Goal: Navigation & Orientation: Find specific page/section

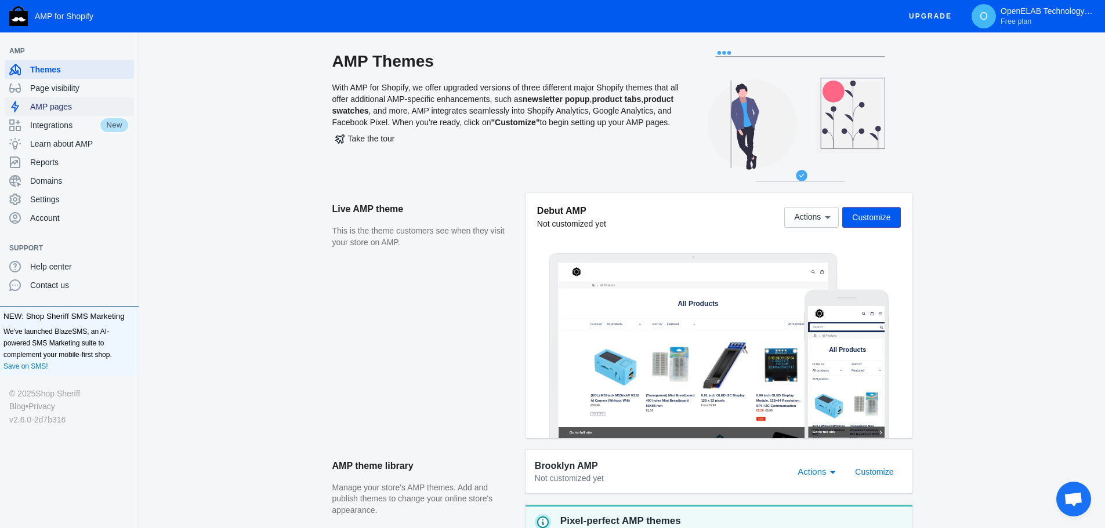
click at [89, 108] on span "AMP pages" at bounding box center [79, 107] width 99 height 12
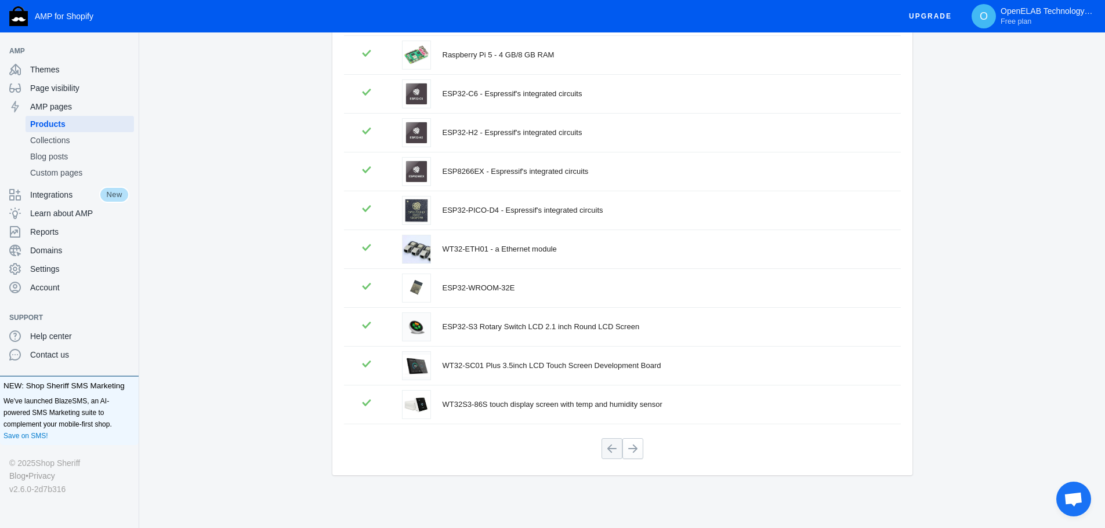
scroll to position [157, 0]
click at [637, 449] on button at bounding box center [632, 448] width 21 height 21
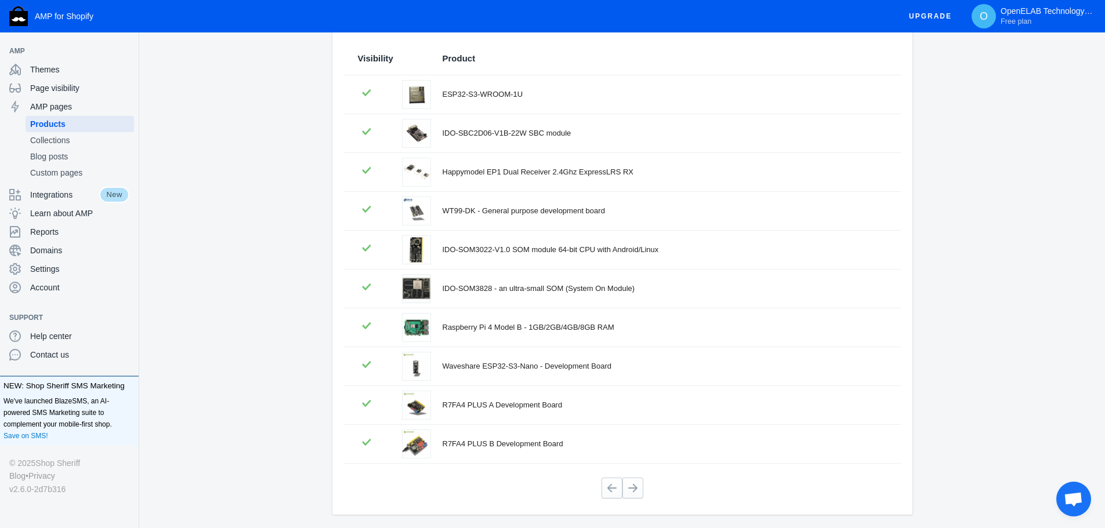
scroll to position [0, 0]
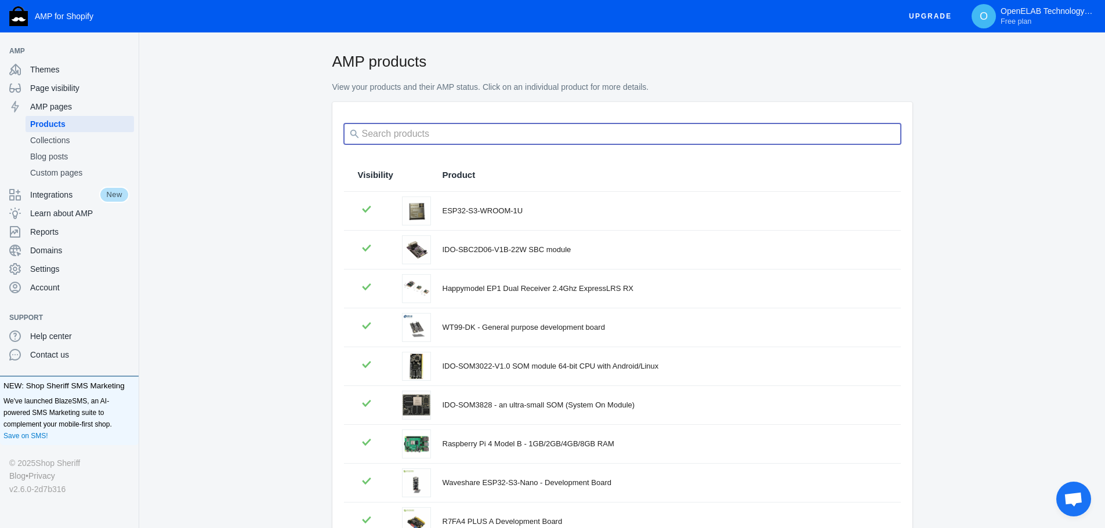
click at [394, 134] on input "search" at bounding box center [622, 134] width 557 height 21
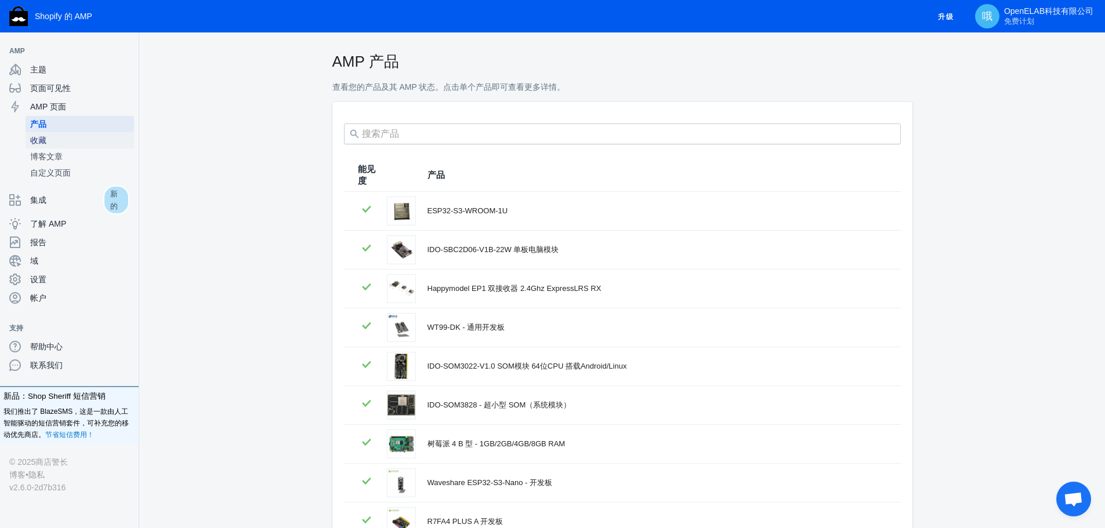
click at [89, 146] on span "收藏" at bounding box center [79, 141] width 99 height 12
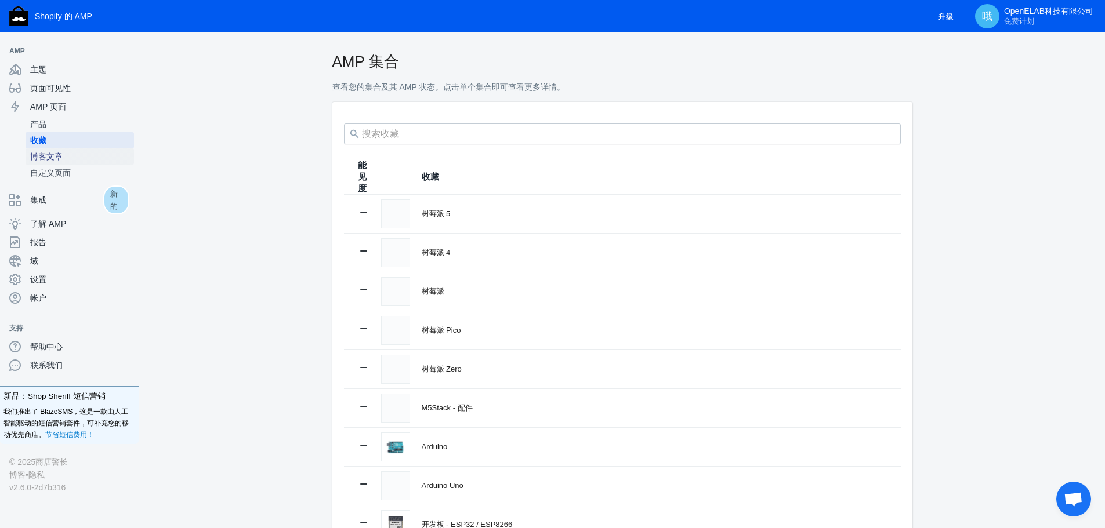
click at [74, 154] on span "博客文章" at bounding box center [79, 157] width 99 height 12
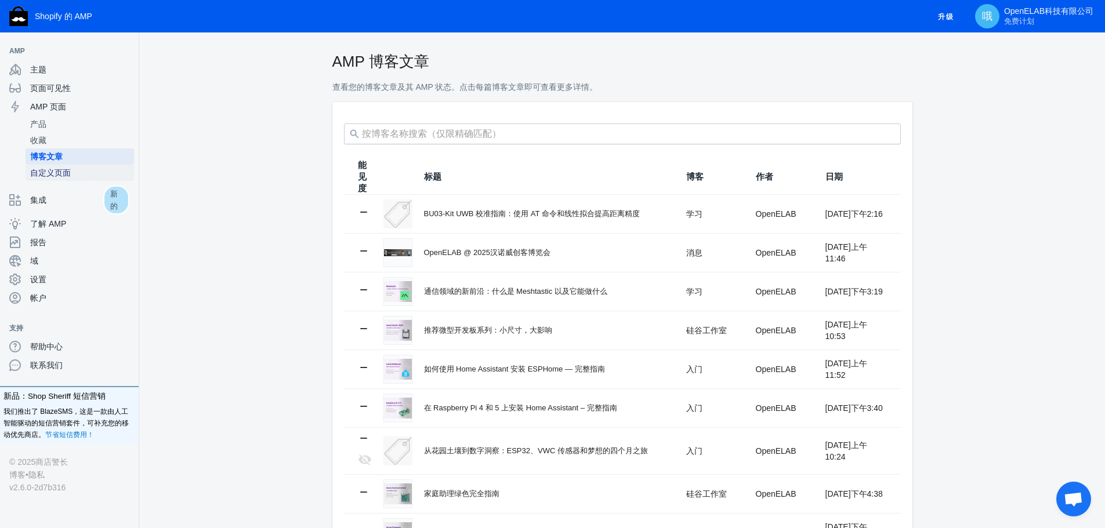
click at [92, 176] on span "自定义页面" at bounding box center [79, 173] width 99 height 12
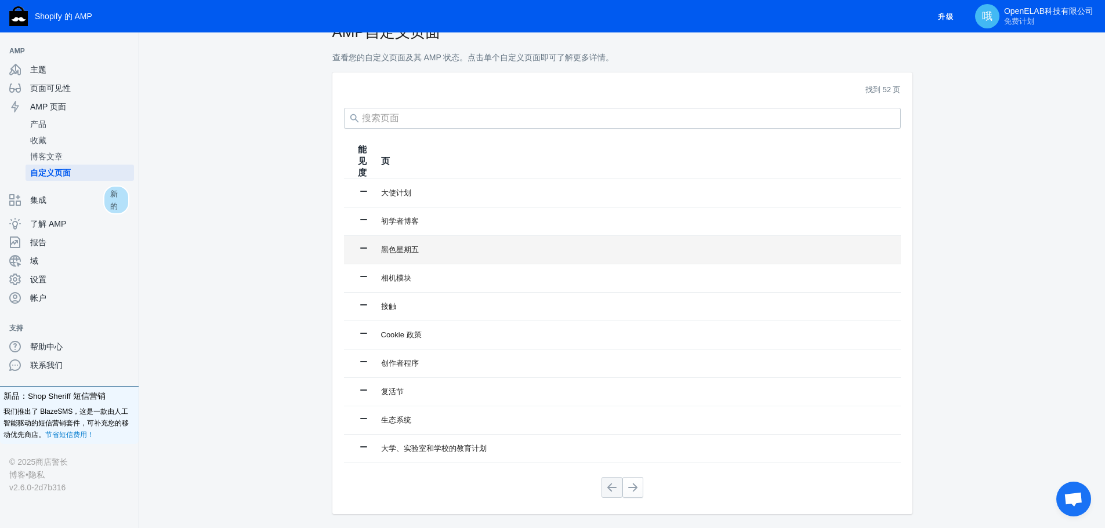
scroll to position [58, 0]
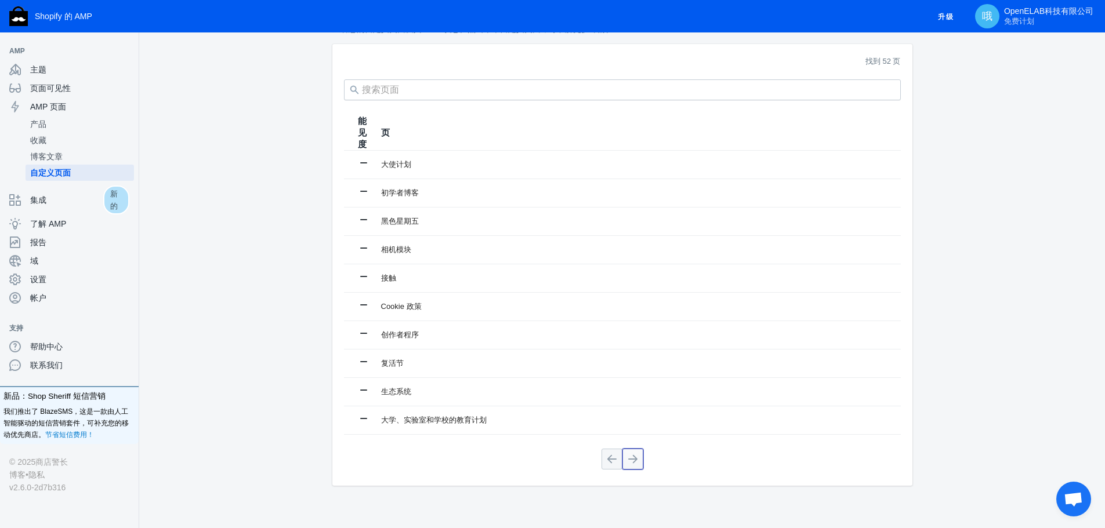
click at [629, 467] on button at bounding box center [632, 459] width 21 height 21
click at [630, 460] on button at bounding box center [632, 459] width 21 height 21
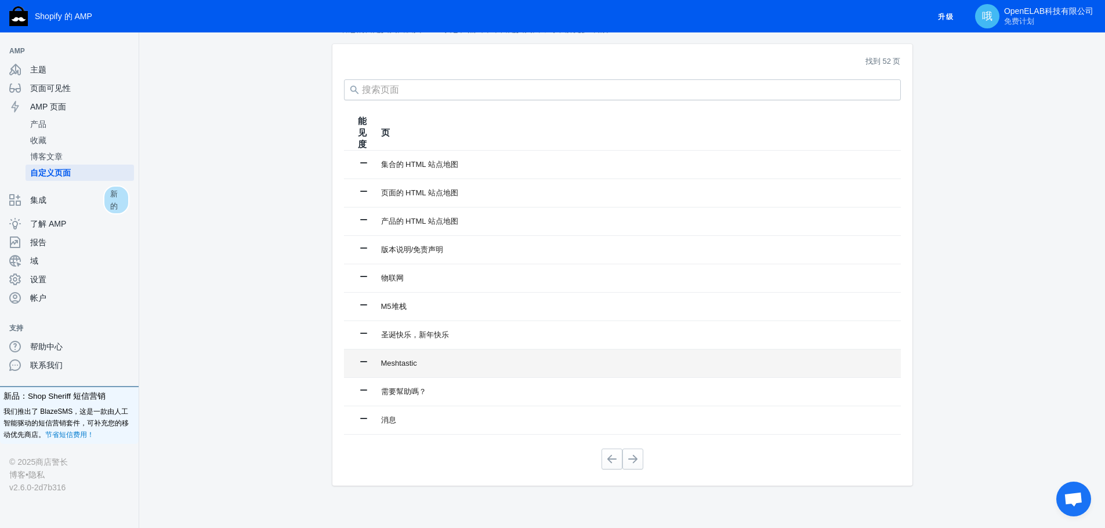
click at [395, 364] on font "Meshtastic" at bounding box center [399, 363] width 36 height 9
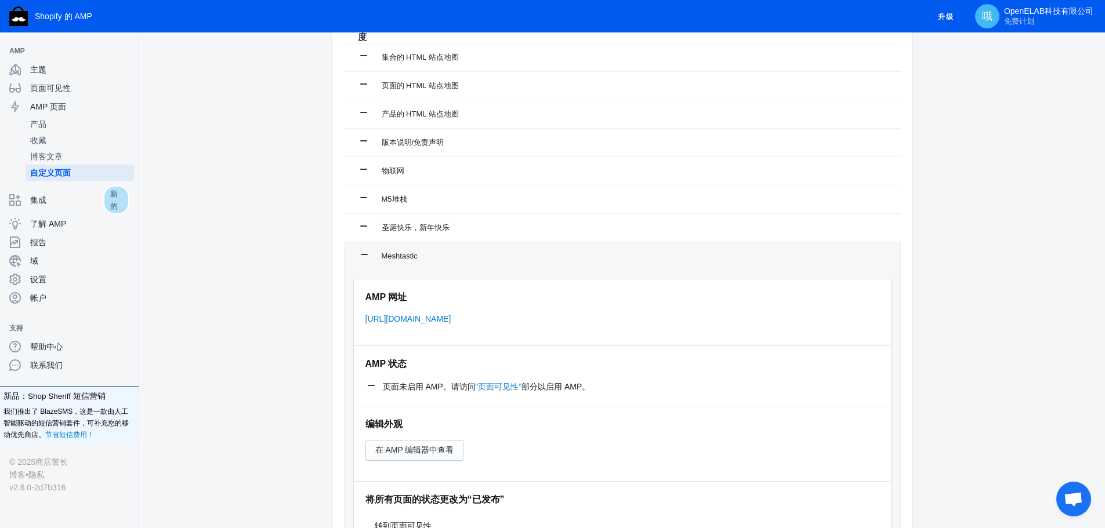
scroll to position [174, 0]
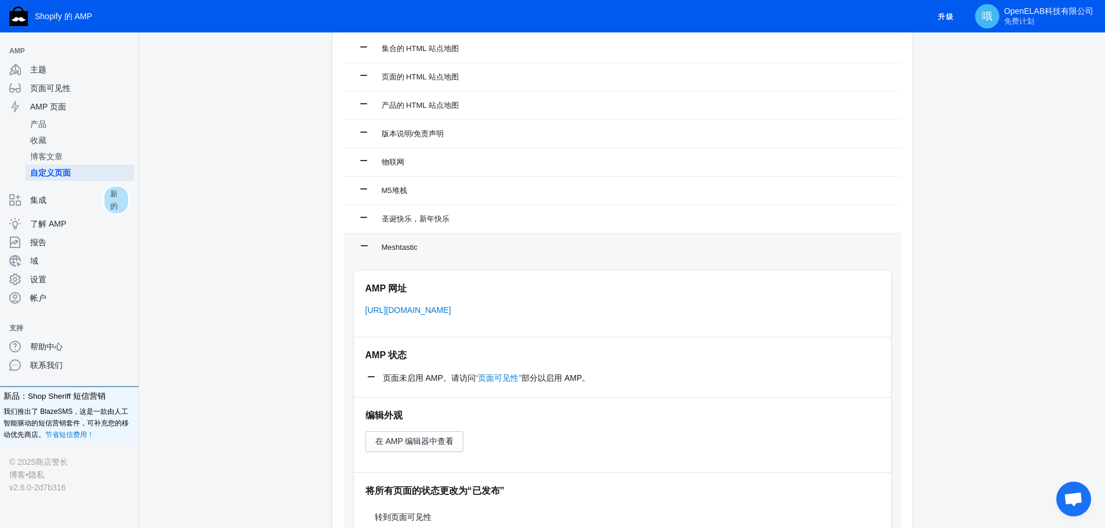
click at [561, 379] on font "部分以启用 AMP。" at bounding box center [555, 377] width 68 height 9
click at [437, 379] on font "页面未启用 AMP。请访问" at bounding box center [429, 377] width 93 height 9
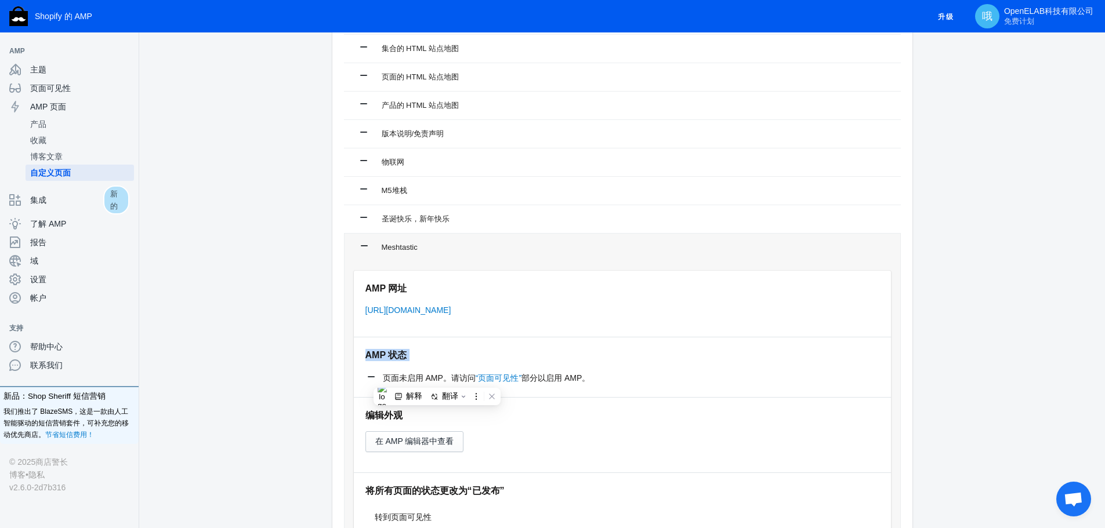
click at [437, 379] on font "页面未启用 AMP。请访问" at bounding box center [429, 377] width 93 height 9
click at [565, 383] on font "部分以启用 AMP。" at bounding box center [555, 377] width 68 height 9
click at [510, 380] on font "“页面可见性”" at bounding box center [498, 377] width 46 height 9
